Goal: Task Accomplishment & Management: Use online tool/utility

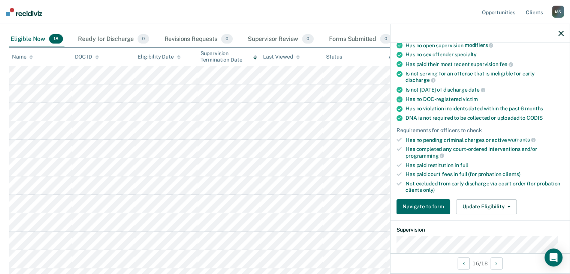
scroll to position [113, 0]
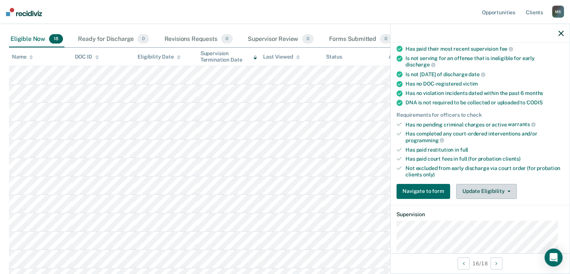
click at [490, 191] on button "Update Eligibility" at bounding box center [486, 191] width 61 height 15
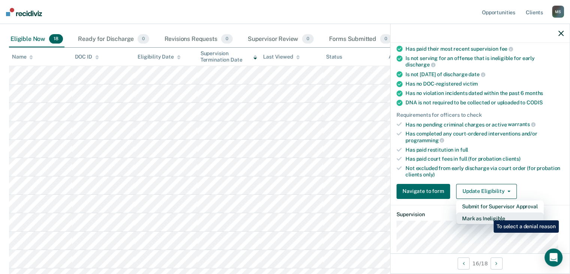
click at [488, 215] on button "Mark as Ineligible" at bounding box center [500, 218] width 88 height 12
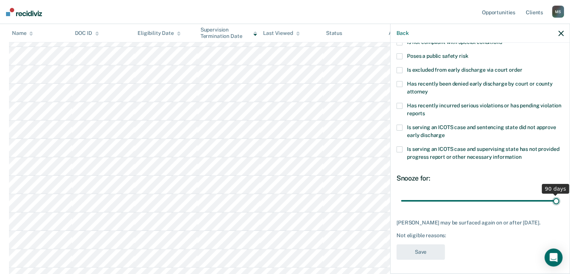
drag, startPoint x: 452, startPoint y: 198, endPoint x: 554, endPoint y: 200, distance: 101.7
type input "90"
click at [554, 200] on input "range" at bounding box center [480, 200] width 158 height 13
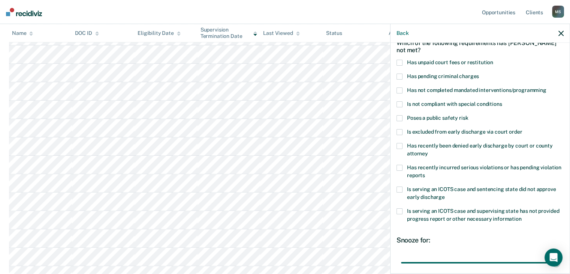
scroll to position [27, 0]
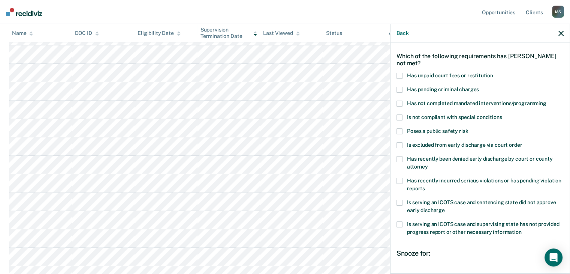
click at [248, 13] on nav "Opportunities Client s [PERSON_NAME] M S Profile How it works Log Out" at bounding box center [285, 12] width 570 height 24
